Goal: Task Accomplishment & Management: Manage account settings

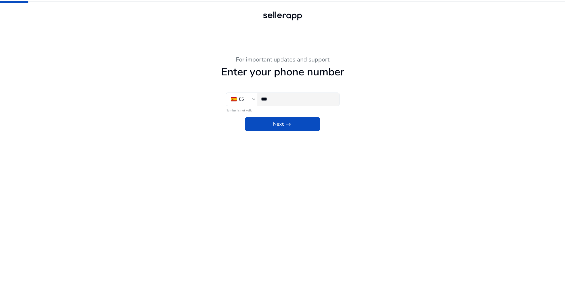
click at [316, 104] on div "***" at bounding box center [298, 99] width 74 height 13
click at [313, 103] on div "***" at bounding box center [298, 99] width 74 height 13
click at [312, 103] on div "***" at bounding box center [298, 99] width 74 height 13
type input "**********"
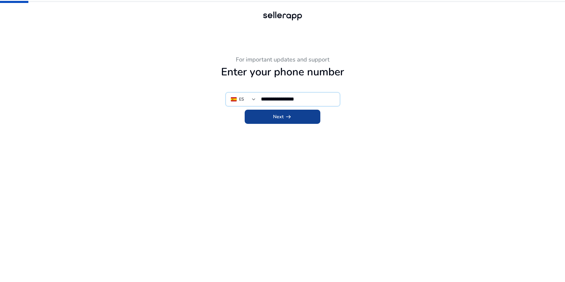
click at [300, 122] on span at bounding box center [283, 117] width 76 height 14
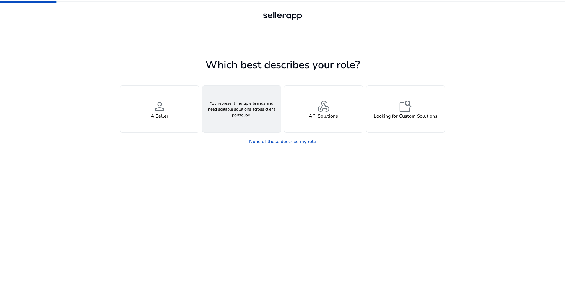
drag, startPoint x: 251, startPoint y: 127, endPoint x: 256, endPoint y: 128, distance: 4.2
click at [254, 128] on div "groups An Agency" at bounding box center [241, 109] width 79 height 47
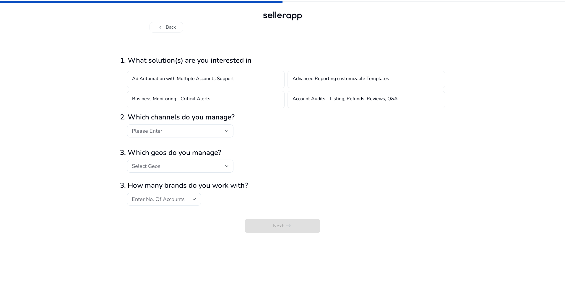
click at [190, 198] on div "Enter No. Of Accounts" at bounding box center [162, 199] width 61 height 7
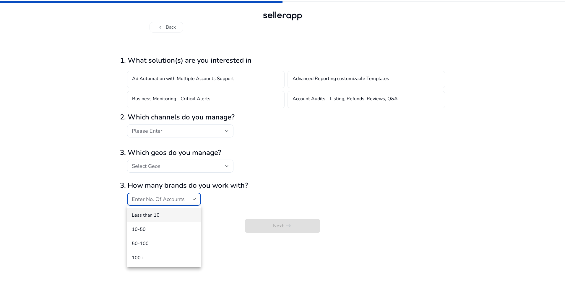
click at [189, 199] on div at bounding box center [282, 141] width 565 height 282
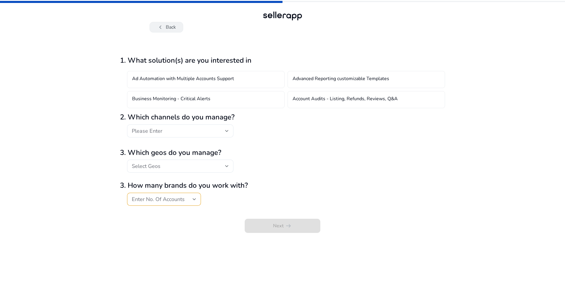
click at [157, 24] on button "chevron_left Back" at bounding box center [167, 27] width 34 height 11
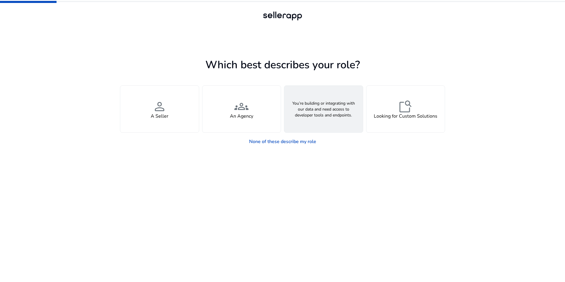
click at [340, 127] on div "webhook API Solutions" at bounding box center [323, 109] width 79 height 47
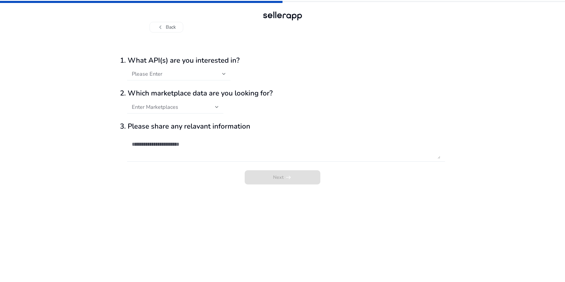
click at [216, 76] on div "Please Enter" at bounding box center [177, 74] width 90 height 7
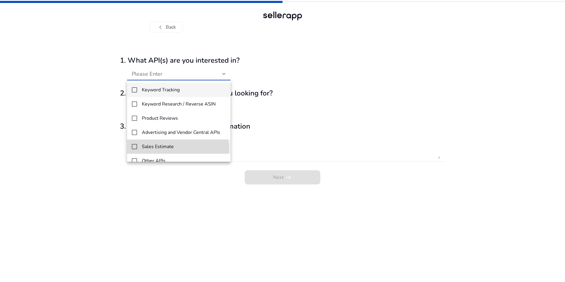
click at [176, 150] on mat-option "Sales Estimate" at bounding box center [178, 146] width 103 height 14
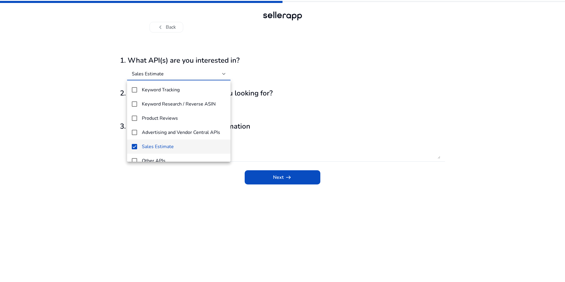
click at [275, 177] on div at bounding box center [282, 141] width 565 height 282
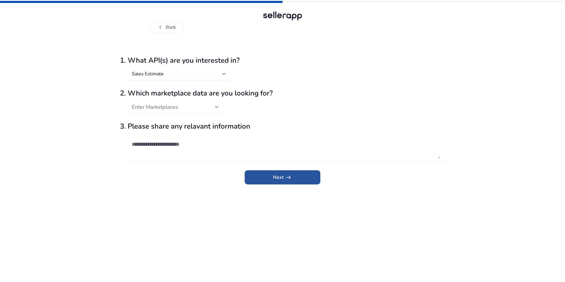
click at [275, 176] on span "Next arrow_right_alt" at bounding box center [282, 177] width 19 height 7
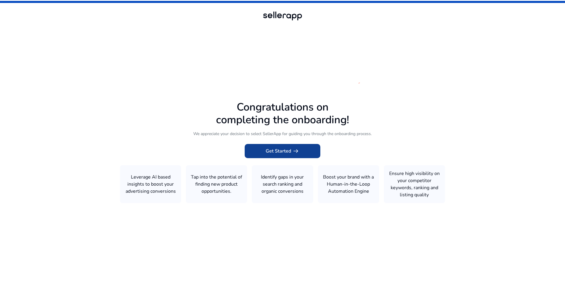
click at [306, 153] on span at bounding box center [283, 151] width 76 height 14
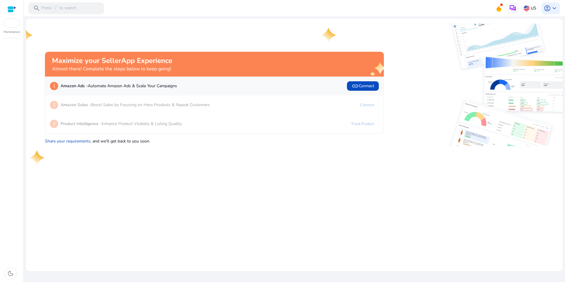
click at [12, 25] on div at bounding box center [12, 22] width 17 height 9
click at [10, 24] on div at bounding box center [12, 22] width 17 height 9
click at [64, 9] on p "Press / to search" at bounding box center [58, 8] width 35 height 7
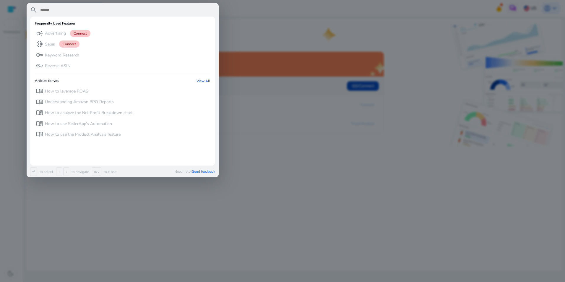
click at [301, 134] on div at bounding box center [282, 141] width 565 height 282
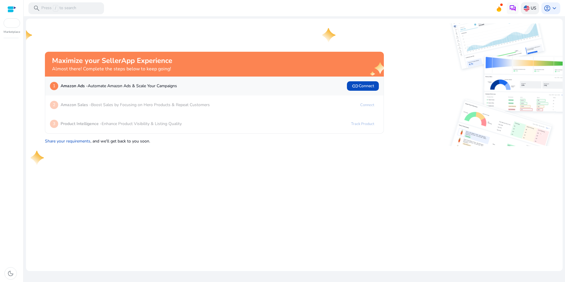
click at [535, 8] on p "US" at bounding box center [534, 8] width 6 height 10
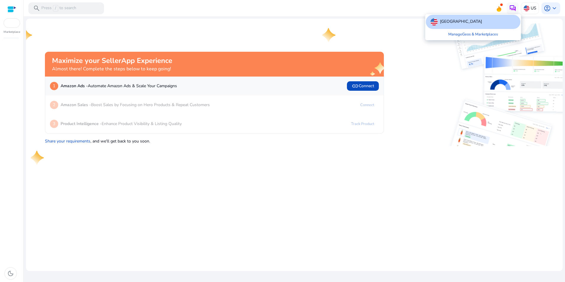
click at [489, 25] on div "[GEOGRAPHIC_DATA]" at bounding box center [473, 22] width 95 height 14
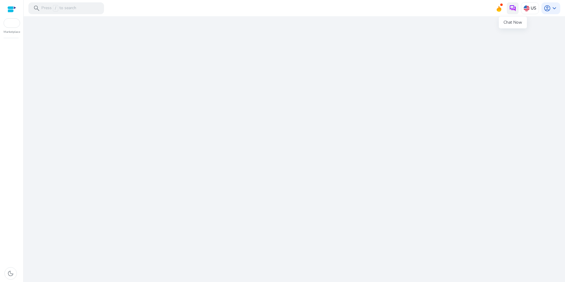
click at [515, 9] on img at bounding box center [512, 8] width 7 height 7
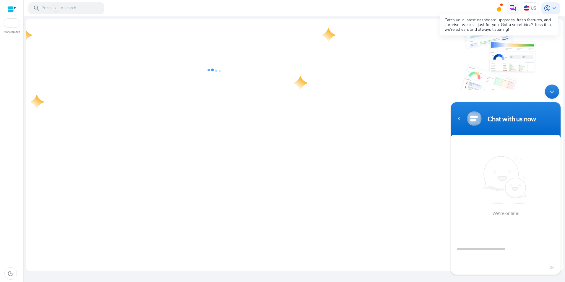
click at [500, 9] on icon at bounding box center [499, 9] width 4 height 5
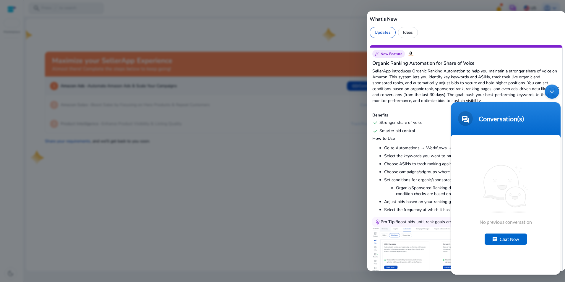
click at [300, 152] on div at bounding box center [282, 141] width 565 height 282
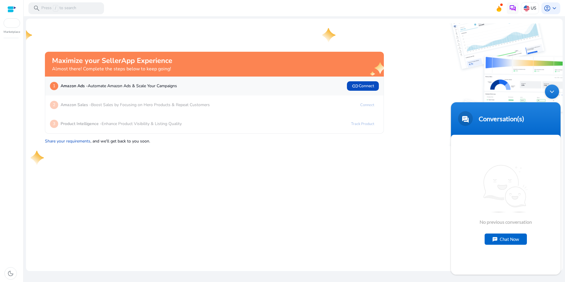
click at [553, 88] on div "Minimize live chat window" at bounding box center [552, 92] width 14 height 14
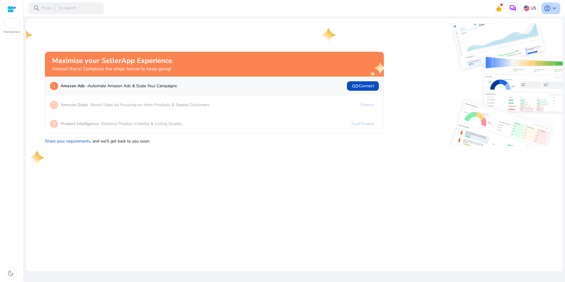
click at [558, 8] on div "account_circle keyboard_arrow_down" at bounding box center [550, 8] width 19 height 12
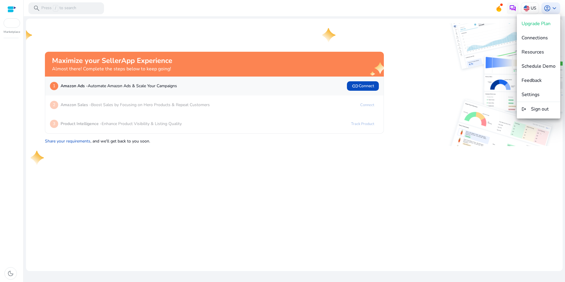
click at [366, 102] on div at bounding box center [282, 141] width 565 height 282
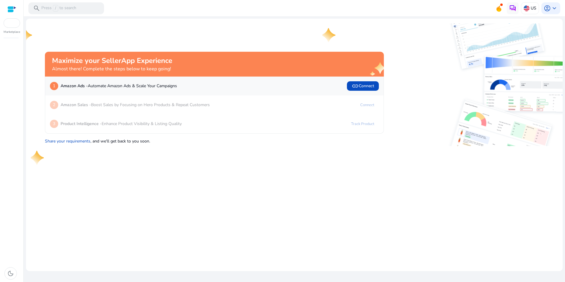
click at [250, 171] on mat-card "Maximize your SellerApp Experience Almost there! Complete the steps below to ke…" at bounding box center [294, 145] width 537 height 252
click at [536, 9] on p "US" at bounding box center [534, 8] width 6 height 10
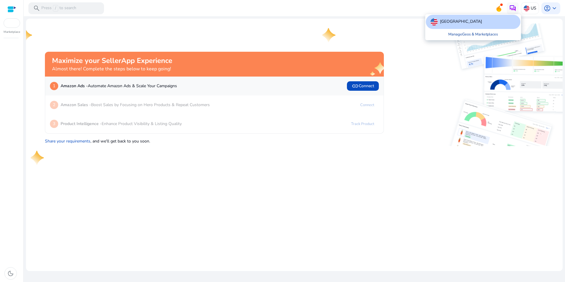
click at [493, 35] on link "Manage Geos & Marketplaces" at bounding box center [473, 34] width 59 height 11
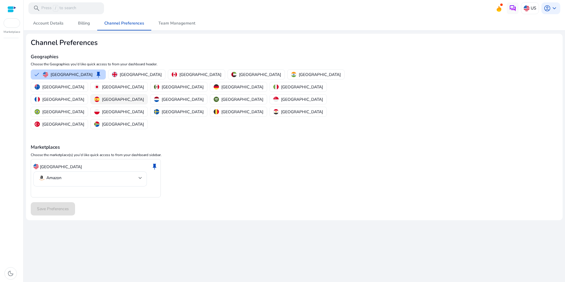
click at [102, 96] on p "[GEOGRAPHIC_DATA]" at bounding box center [123, 99] width 42 height 6
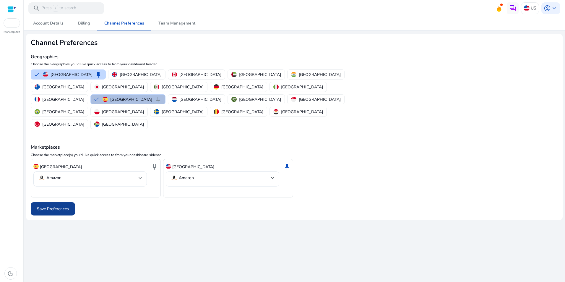
click at [67, 206] on span "Save Preferences" at bounding box center [53, 209] width 32 height 6
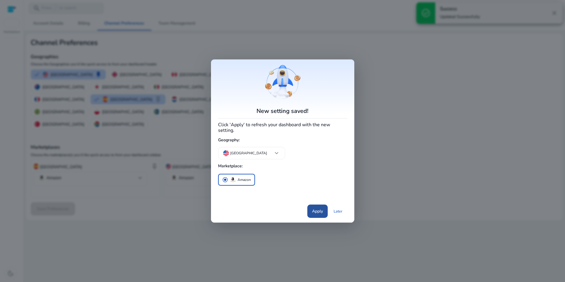
click at [314, 210] on span "Apply" at bounding box center [317, 211] width 11 height 6
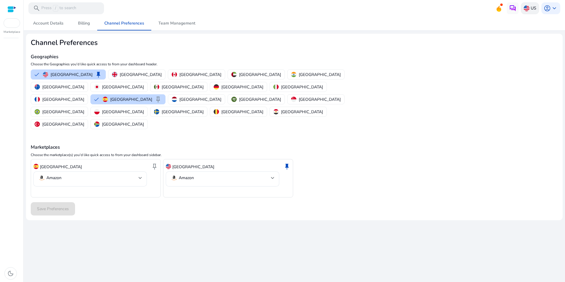
click at [537, 11] on div "US" at bounding box center [530, 8] width 18 height 12
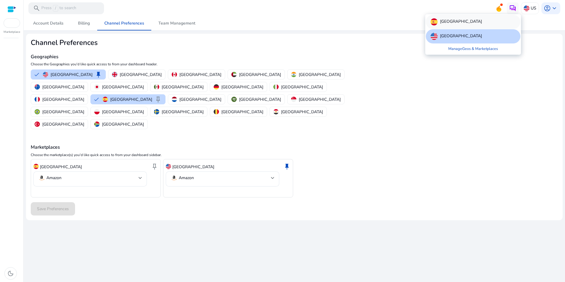
click at [480, 25] on div "[GEOGRAPHIC_DATA]" at bounding box center [473, 22] width 95 height 14
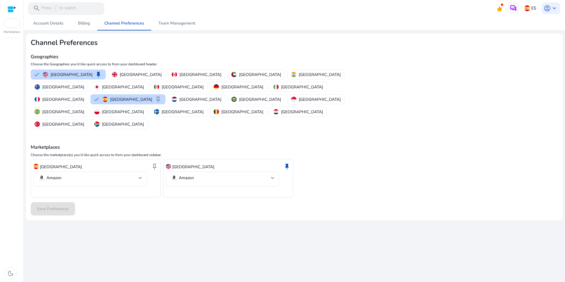
click at [60, 9] on p "Press / to search" at bounding box center [58, 8] width 35 height 7
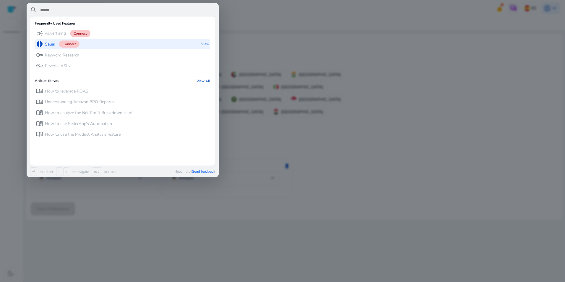
click at [50, 46] on p "Sales" at bounding box center [50, 44] width 10 height 6
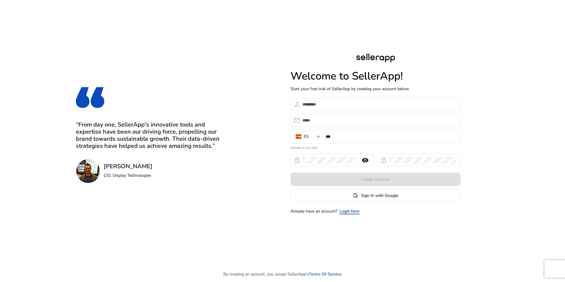
click at [355, 212] on link "Login here" at bounding box center [350, 211] width 20 height 6
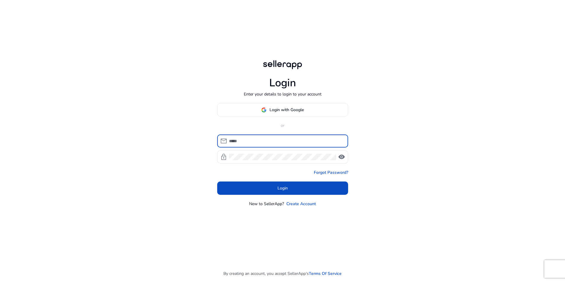
click at [280, 139] on input at bounding box center [286, 141] width 114 height 7
type input "**********"
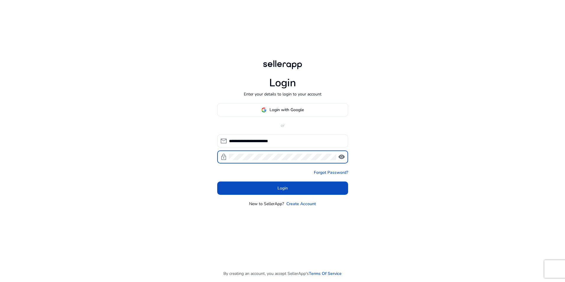
click at [340, 155] on span "visibility" at bounding box center [341, 156] width 7 height 7
click at [341, 155] on span "visibility_off" at bounding box center [341, 156] width 7 height 7
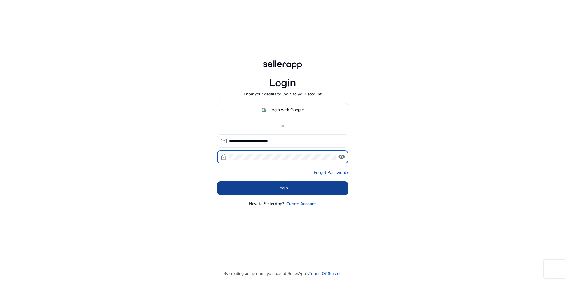
click at [333, 188] on span at bounding box center [282, 188] width 131 height 14
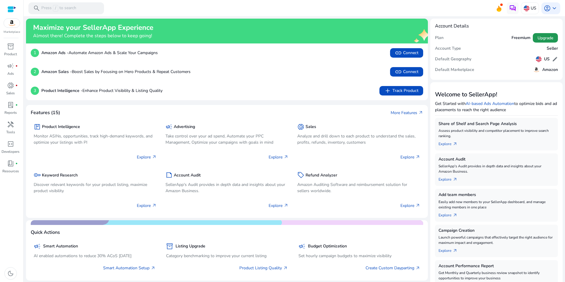
click at [546, 39] on span "Upgrade" at bounding box center [545, 38] width 16 height 6
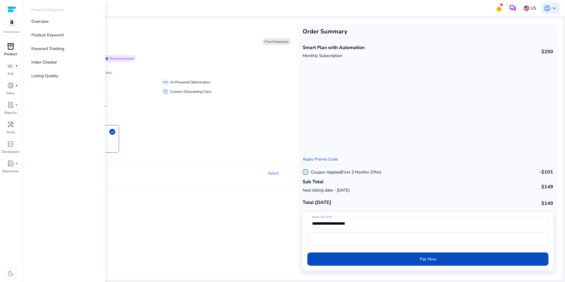
click at [13, 48] on span "inventory_2" at bounding box center [10, 46] width 7 height 7
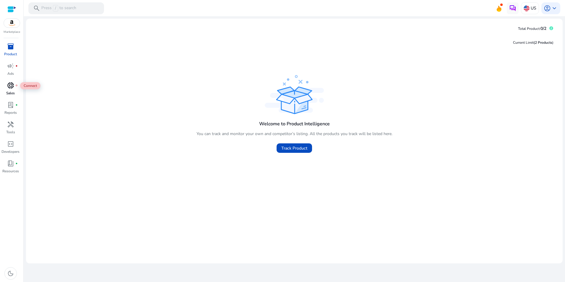
click at [13, 89] on span "donut_small" at bounding box center [10, 85] width 7 height 7
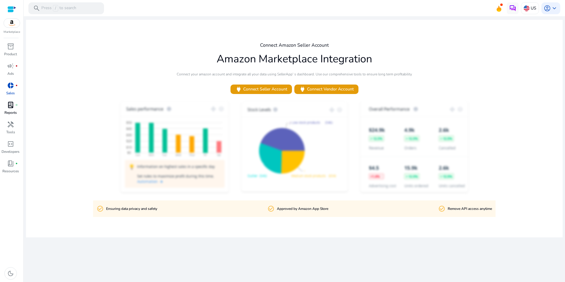
click at [11, 113] on p "Reports" at bounding box center [10, 112] width 12 height 5
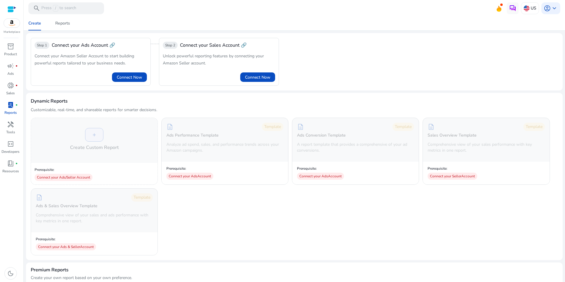
click at [13, 25] on img at bounding box center [12, 23] width 16 height 9
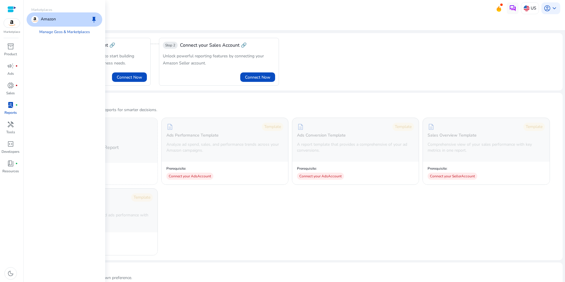
click at [12, 10] on div at bounding box center [11, 9] width 9 height 7
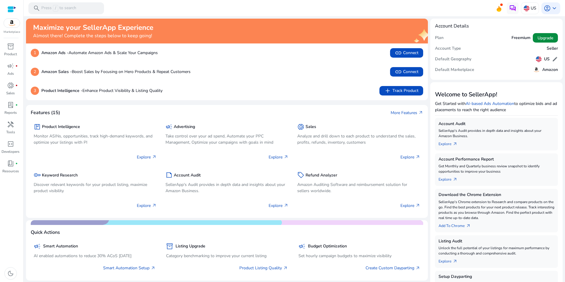
click at [544, 36] on span "Upgrade" at bounding box center [545, 38] width 16 height 6
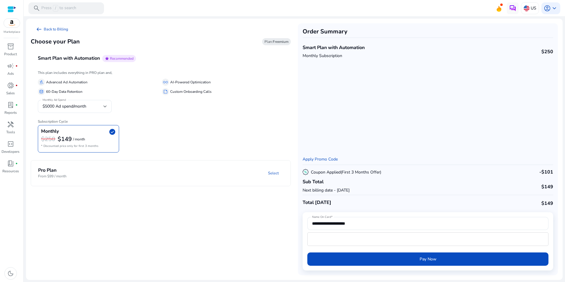
click at [69, 174] on mat-panel-title "Pro Plan From $99 / month" at bounding box center [78, 173] width 80 height 11
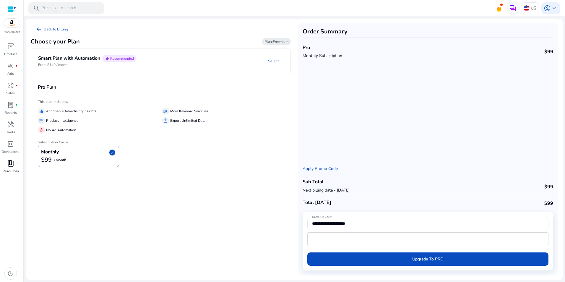
click at [9, 168] on link "book_4 fiber_manual_record Resources" at bounding box center [10, 169] width 21 height 20
